Goal: Task Accomplishment & Management: Use online tool/utility

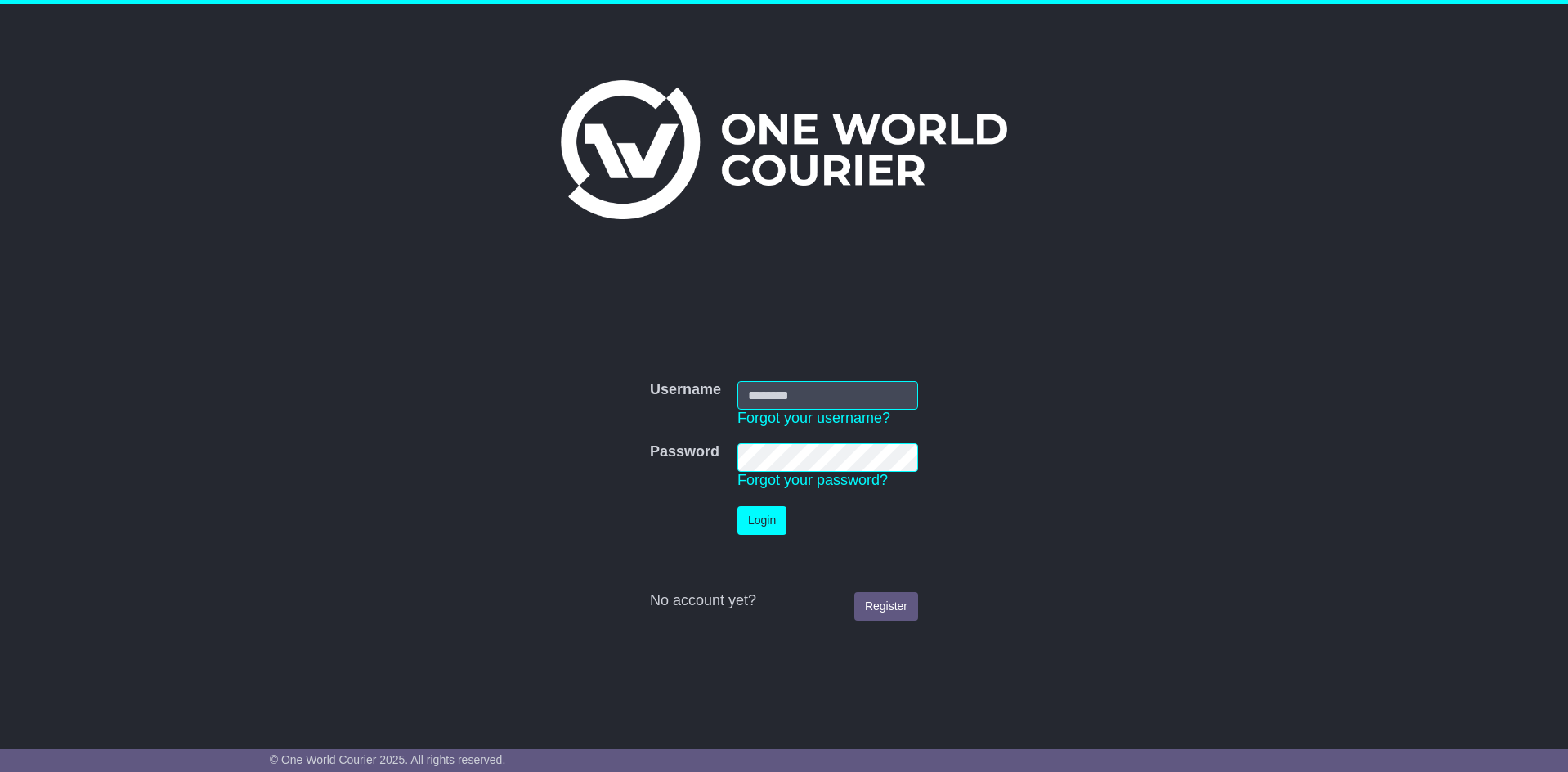
click at [842, 388] on input "Username" at bounding box center [827, 395] width 181 height 29
type input "**********"
click at [743, 526] on button "Login" at bounding box center [761, 521] width 49 height 29
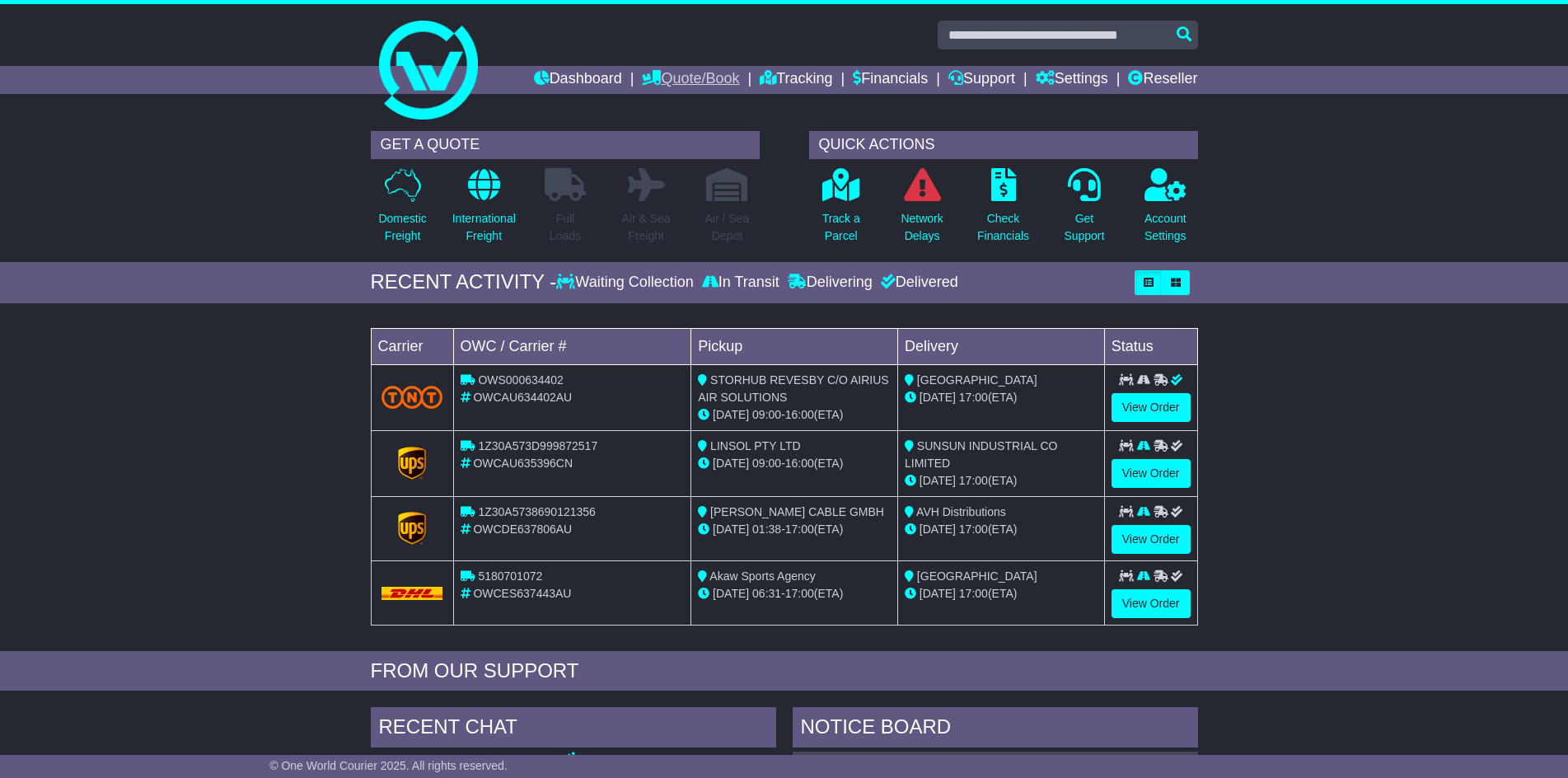
click at [670, 78] on link "Quote/Book" at bounding box center [691, 80] width 97 height 28
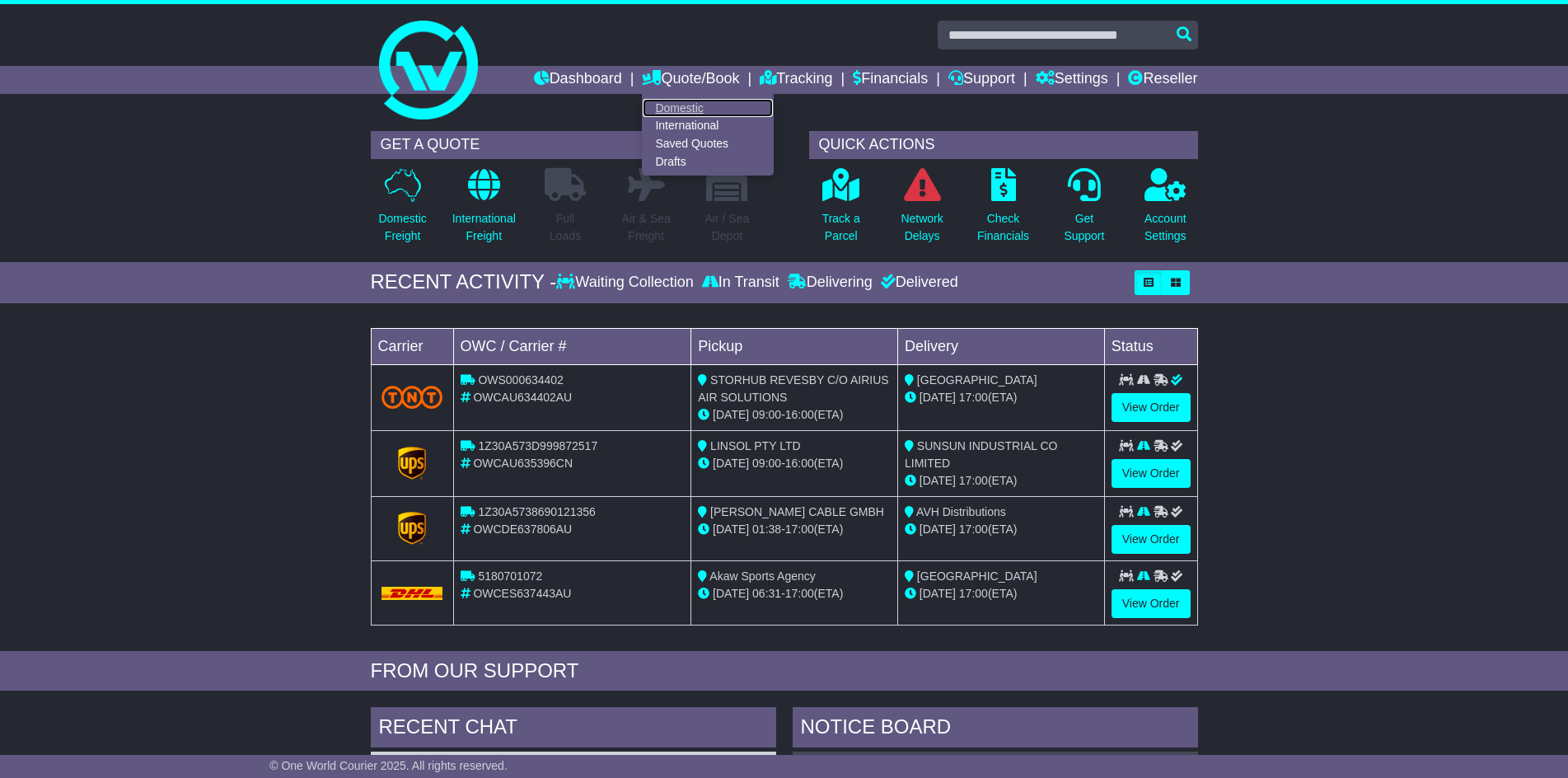
click at [658, 104] on link "Domestic" at bounding box center [708, 108] width 131 height 19
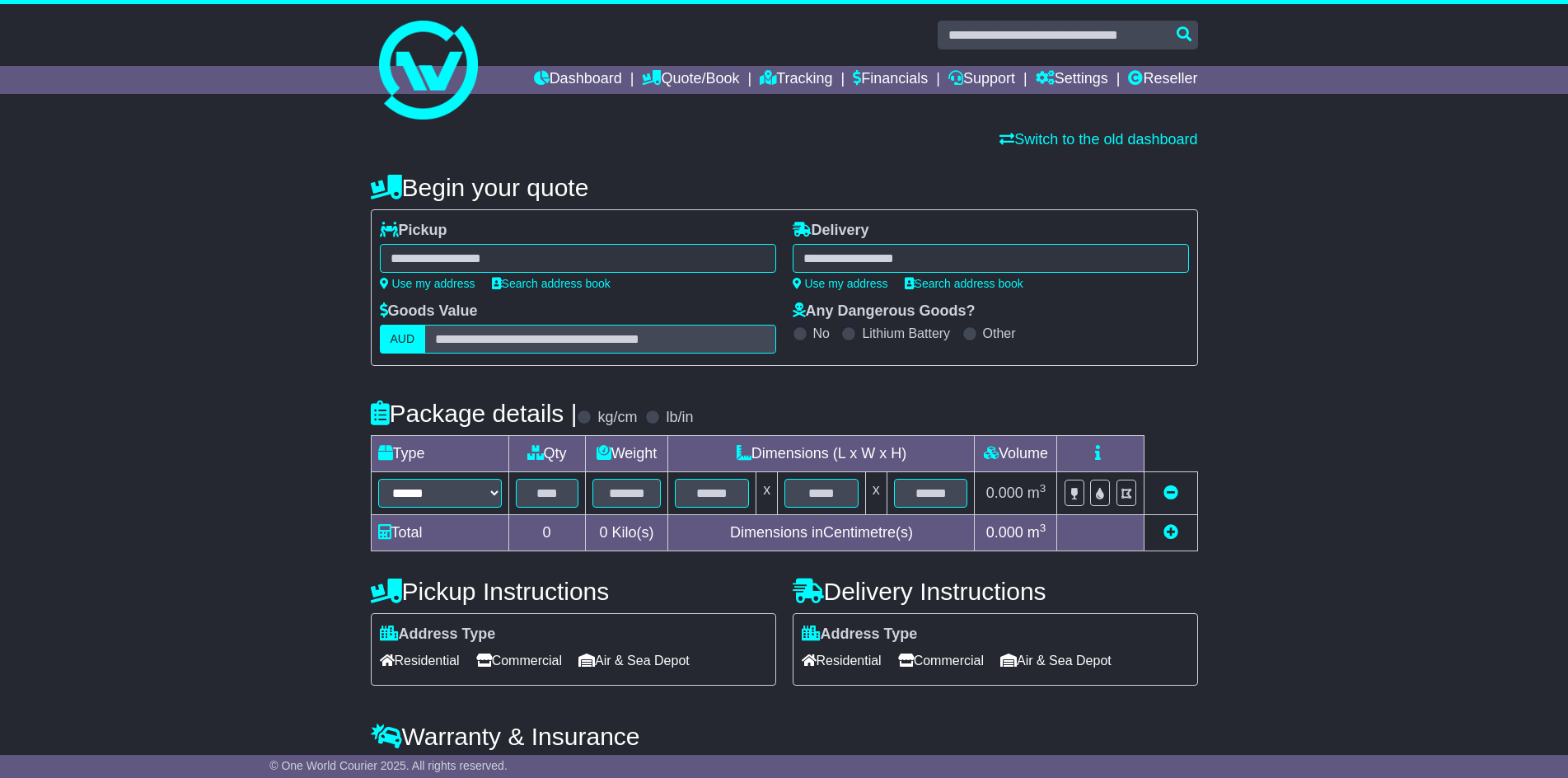
click at [497, 256] on div at bounding box center [578, 258] width 396 height 29
